Goal: Book appointment/travel/reservation

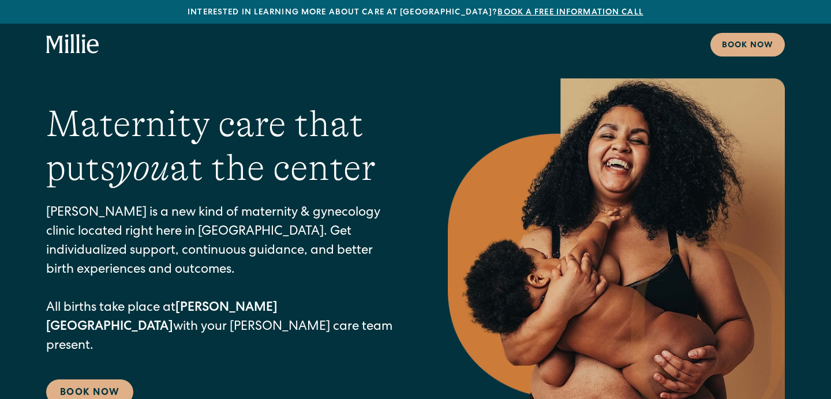
scroll to position [7, 0]
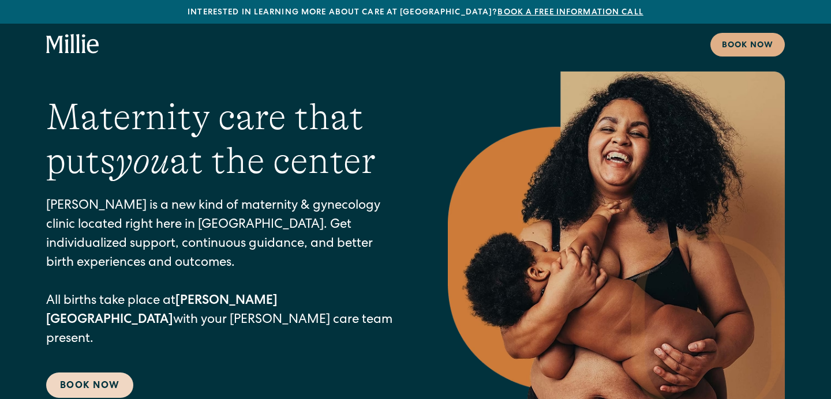
click at [111, 373] on link "Book Now" at bounding box center [89, 385] width 87 height 25
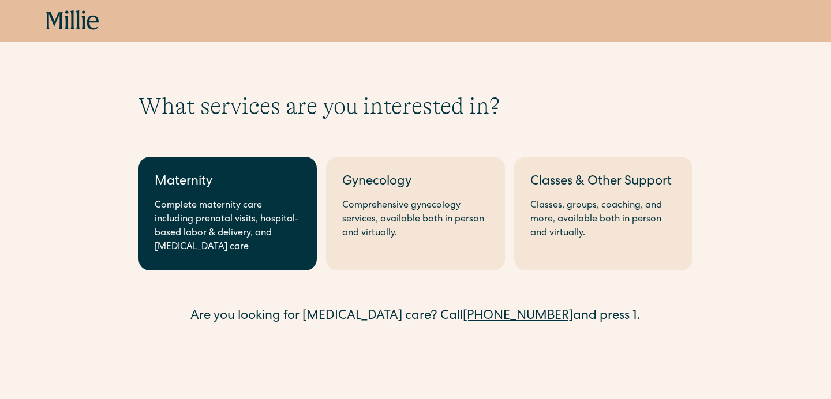
click at [232, 261] on link "Maternity Complete maternity care including prenatal visits, hospital-based lab…" at bounding box center [228, 214] width 178 height 114
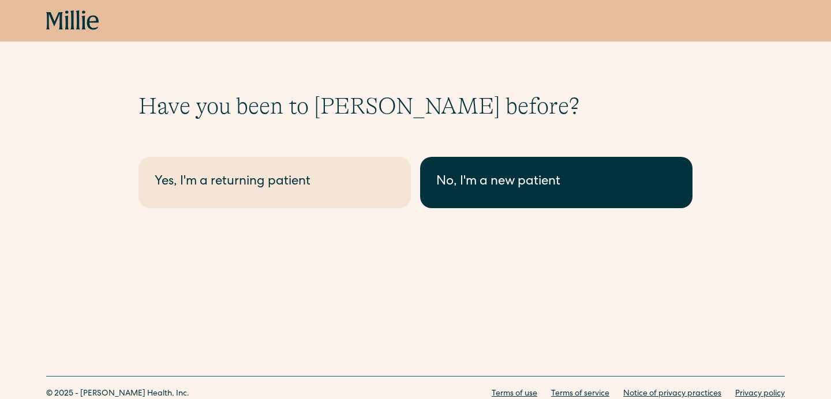
click at [527, 192] on div "No, I'm a new patient" at bounding box center [556, 182] width 240 height 19
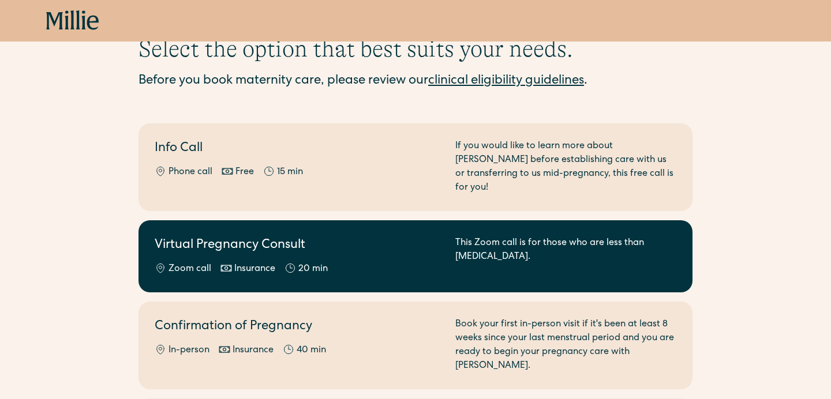
scroll to position [126, 0]
